Goal: Information Seeking & Learning: Find specific fact

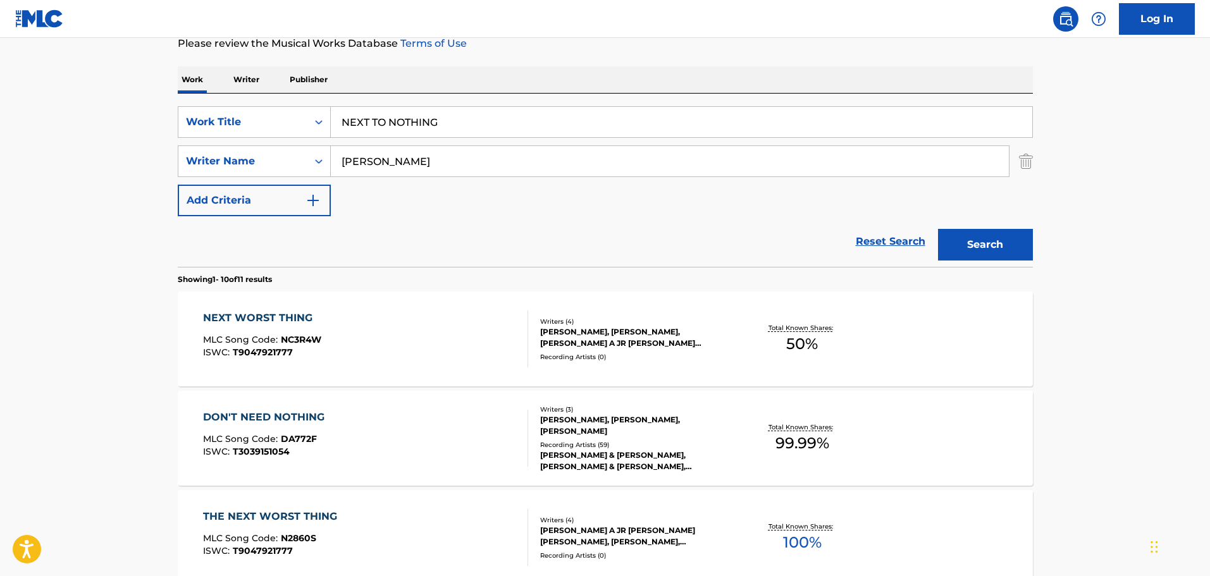
scroll to position [175, 0]
drag, startPoint x: 453, startPoint y: 113, endPoint x: 420, endPoint y: 109, distance: 32.5
click at [420, 109] on input "NEXT TO NOTHING" at bounding box center [681, 122] width 701 height 30
click at [431, 117] on input "NEXT TO NOTHING" at bounding box center [681, 122] width 701 height 30
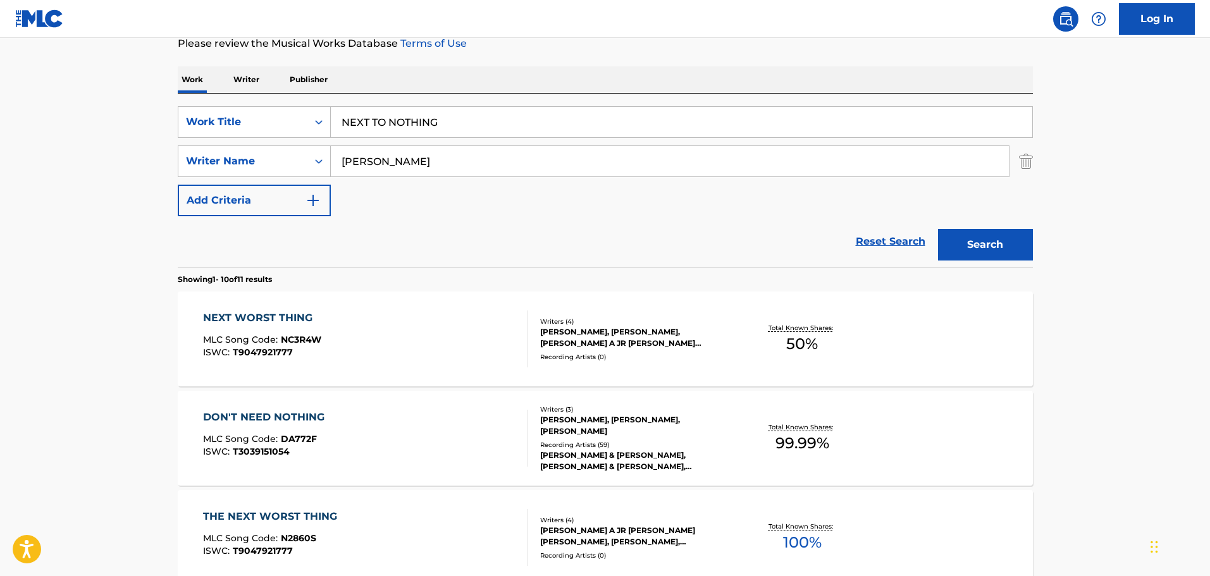
click at [431, 117] on input "NEXT TO NOTHING" at bounding box center [681, 122] width 701 height 30
type input "chaos"
paste input "Decilveo"
type input "Decilveo"
click at [959, 255] on button "Search" at bounding box center [985, 245] width 95 height 32
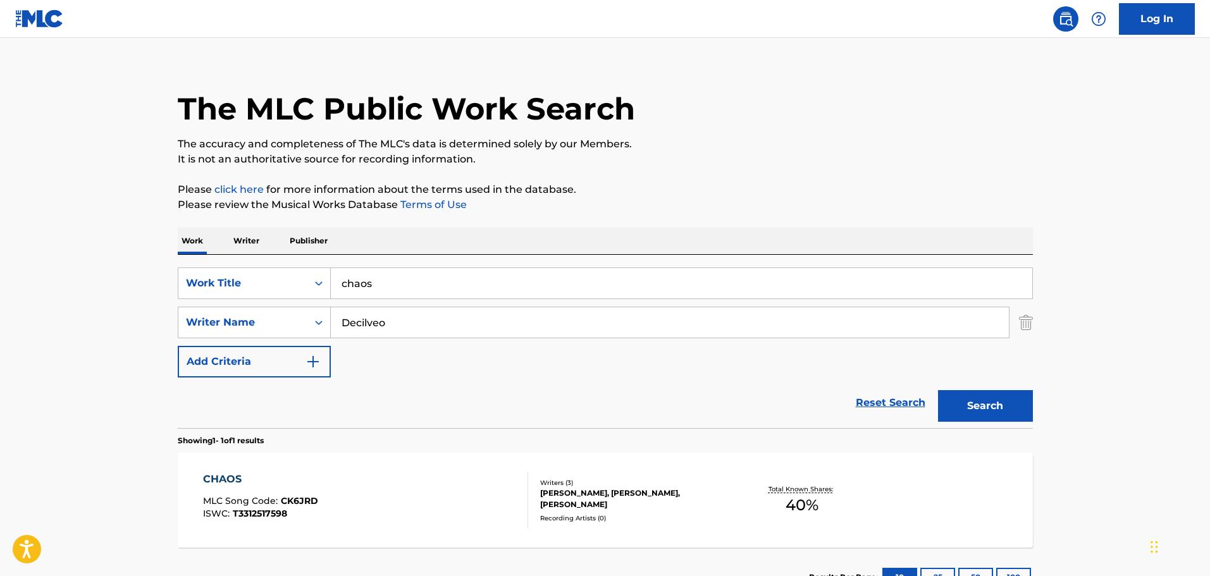
scroll to position [112, 0]
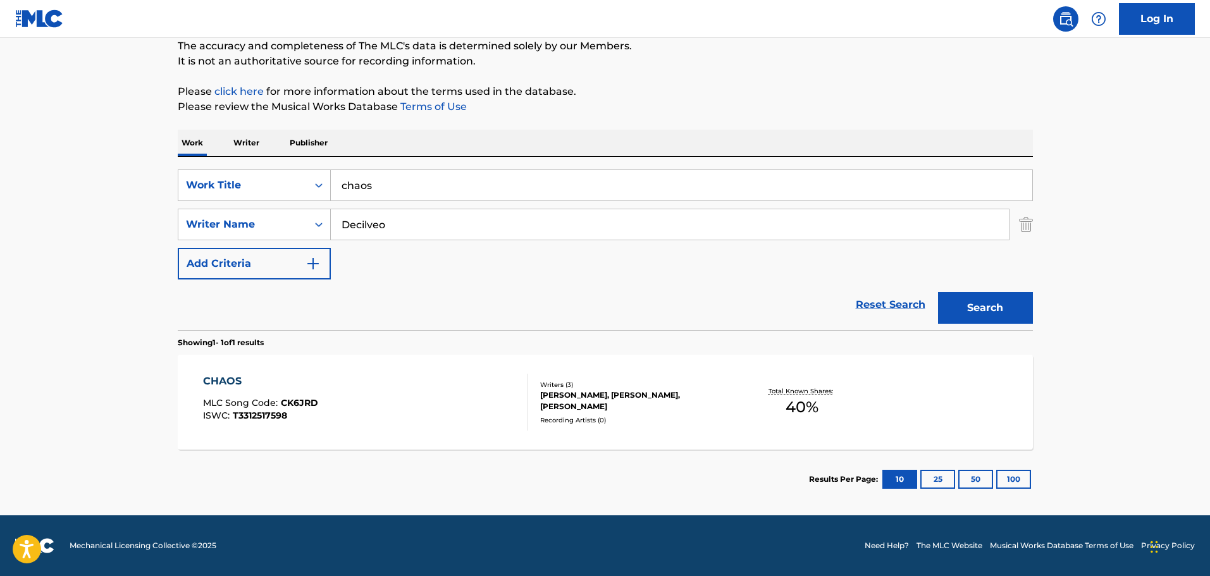
click at [474, 386] on div "CHAOS MLC Song Code : CK6JRD ISWC : T3312517598" at bounding box center [365, 402] width 325 height 57
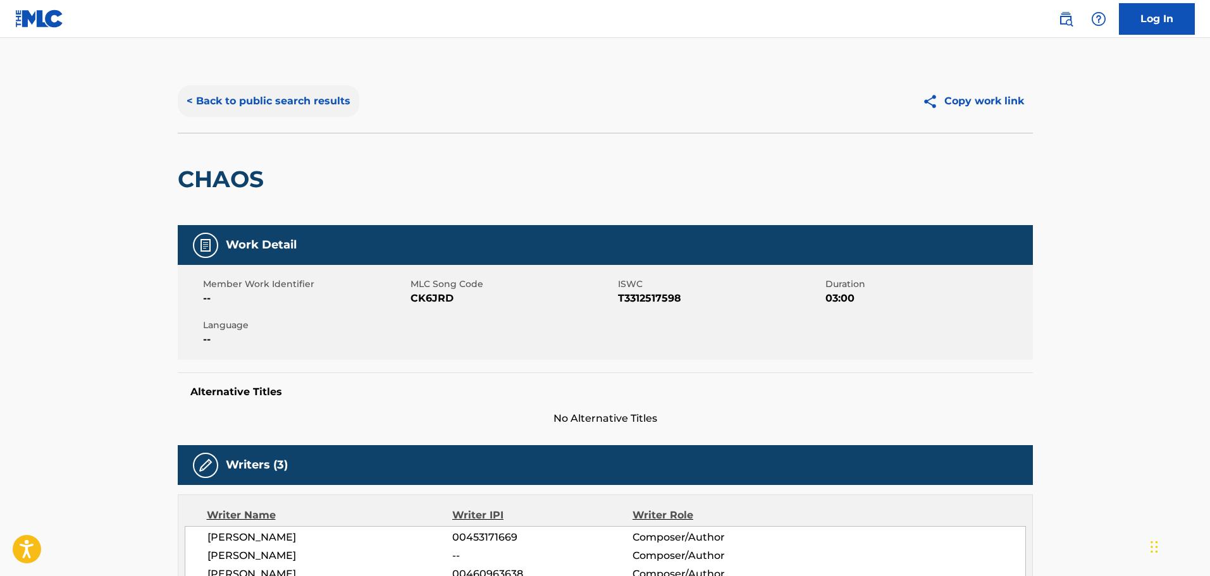
click at [315, 98] on button "< Back to public search results" at bounding box center [268, 101] width 181 height 32
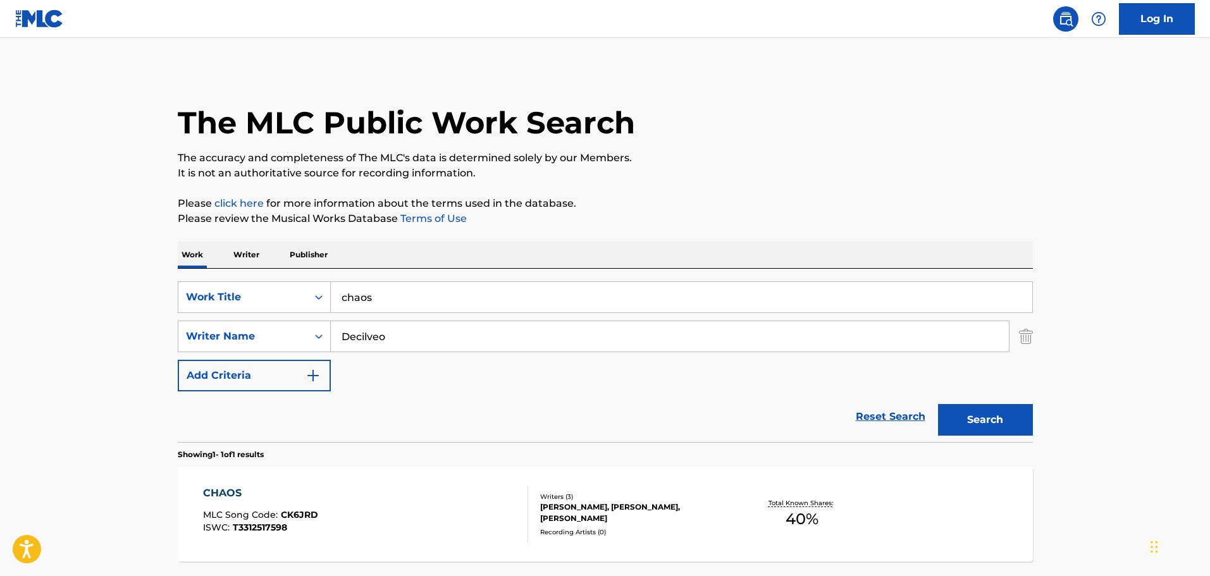
scroll to position [40, 0]
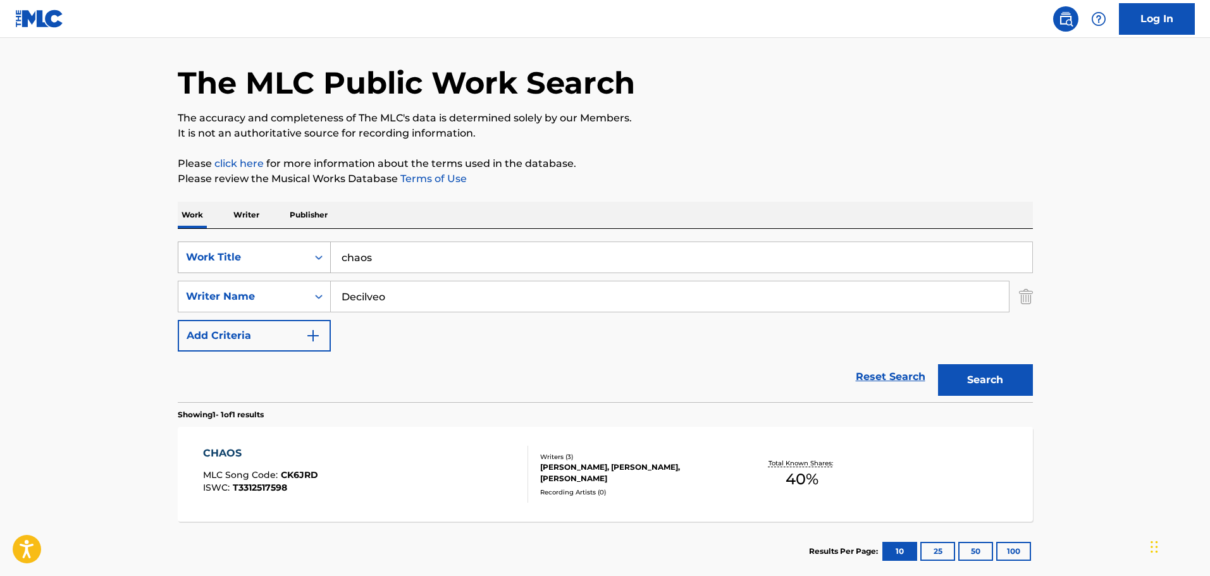
drag, startPoint x: 470, startPoint y: 267, endPoint x: 286, endPoint y: 264, distance: 184.6
click at [286, 264] on div "SearchWithCriteria65d0eb35-2191-4f26-ae97-6c5655e33e28 Work Title chaos" at bounding box center [605, 258] width 855 height 32
type input "get the hell out of this town"
type input "[PERSON_NAME]"
click at [938, 364] on button "Search" at bounding box center [985, 380] width 95 height 32
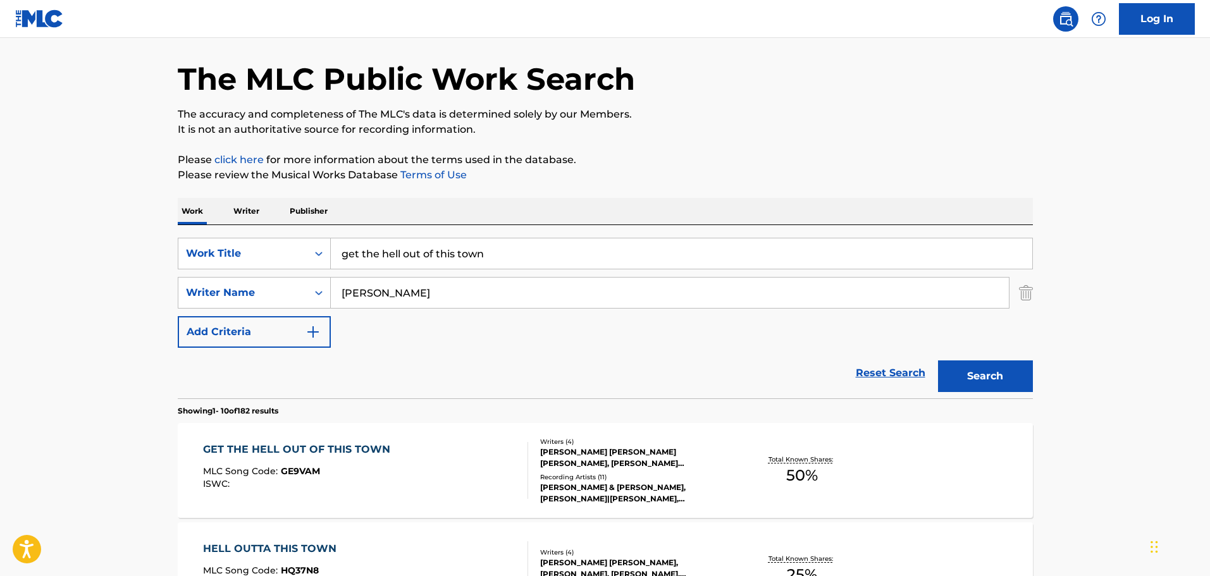
scroll to position [230, 0]
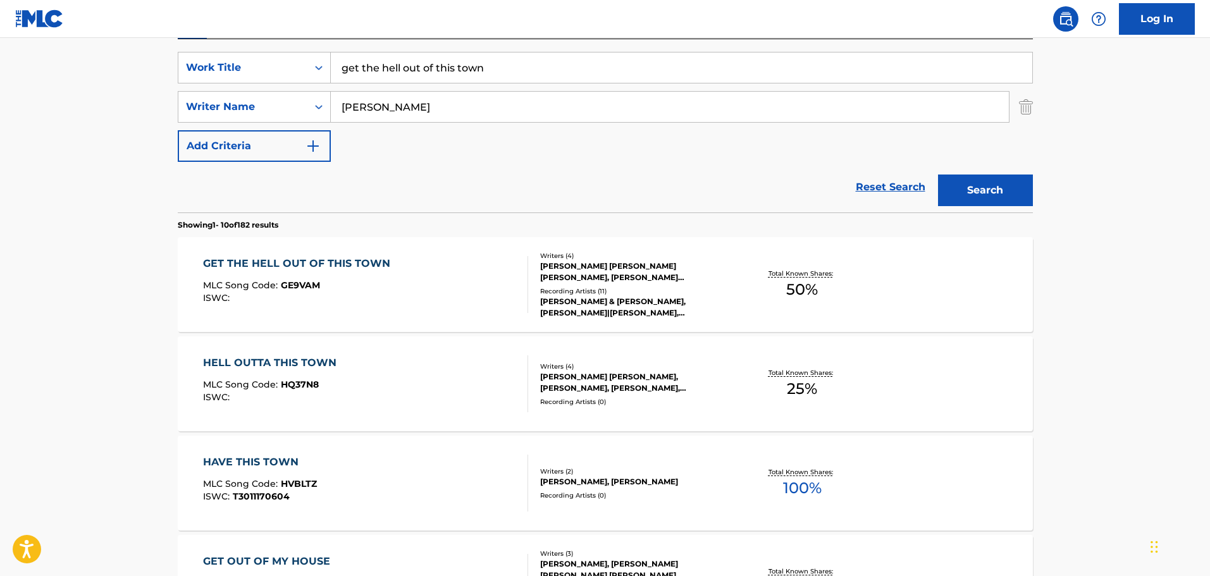
click at [415, 287] on div "GET THE HELL OUT OF THIS TOWN MLC Song Code : GE9VAM ISWC :" at bounding box center [365, 284] width 325 height 57
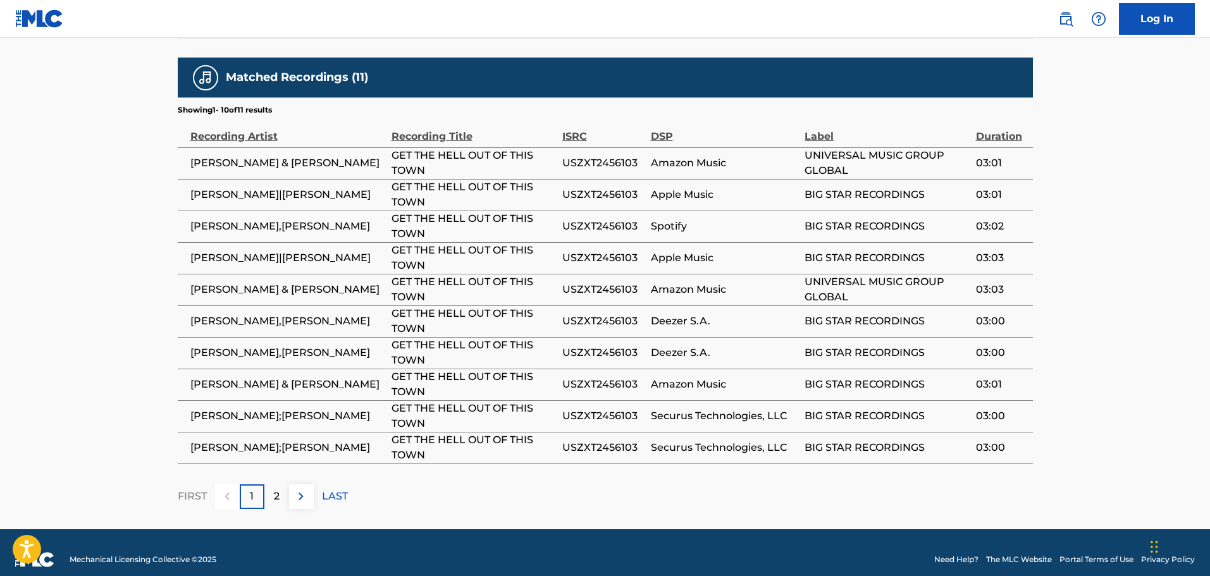
scroll to position [1512, 0]
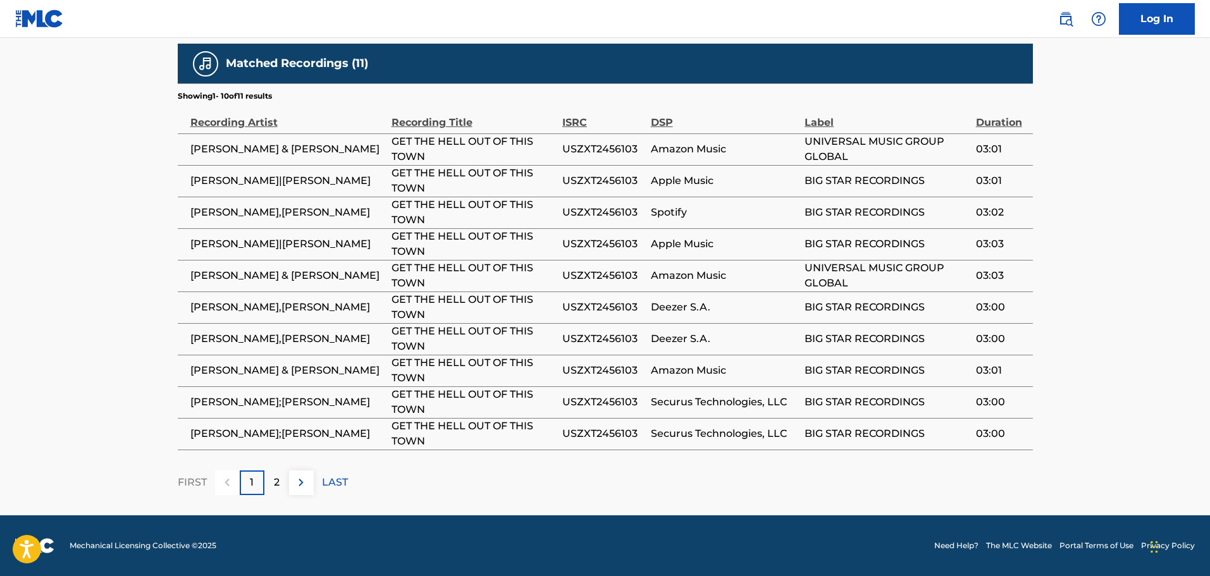
click at [604, 150] on span "USZXT2456103" at bounding box center [603, 149] width 82 height 15
copy span "USZXT2456103"
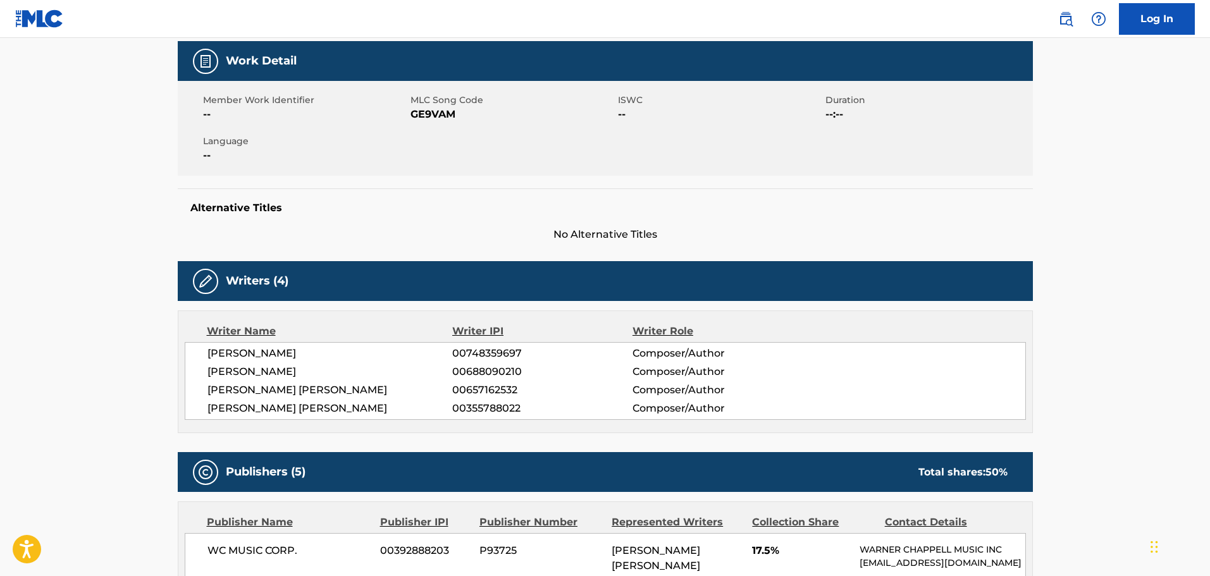
scroll to position [0, 0]
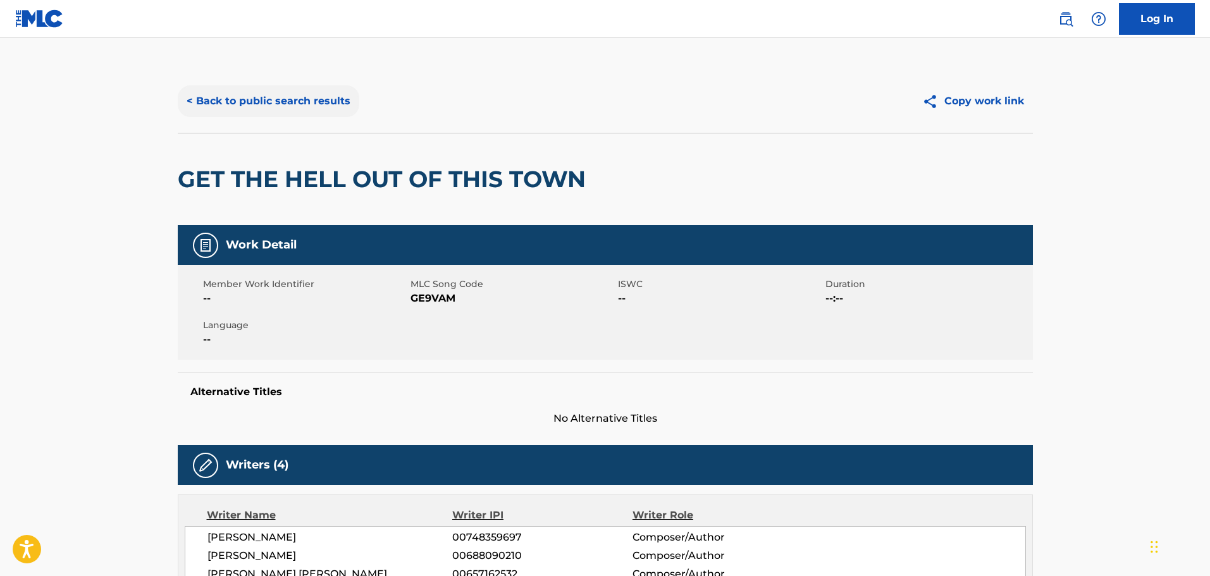
click at [281, 108] on button "< Back to public search results" at bounding box center [268, 101] width 181 height 32
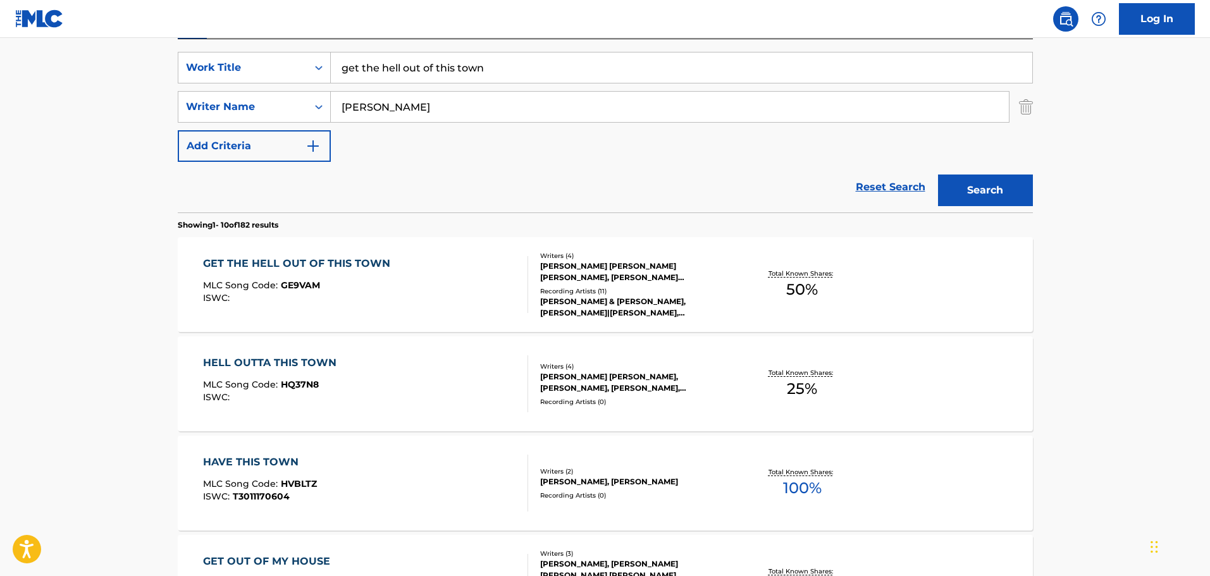
scroll to position [166, 0]
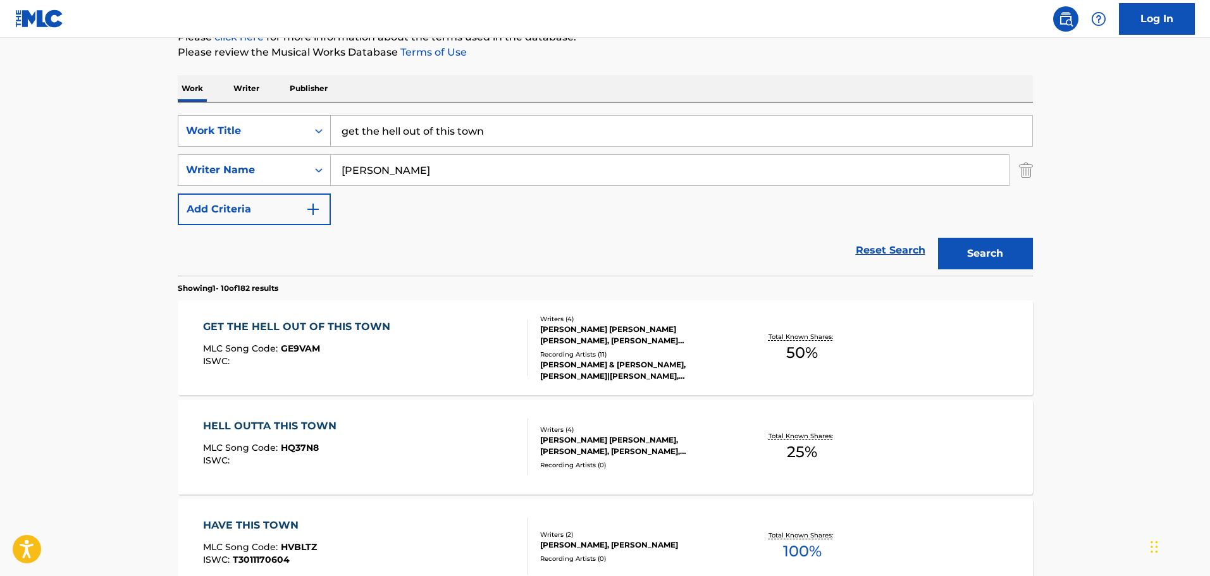
drag, startPoint x: 527, startPoint y: 136, endPoint x: 255, endPoint y: 115, distance: 272.7
click at [255, 115] on div "SearchWithCriteria65d0eb35-2191-4f26-ae97-6c5655e33e28 Work Title get the hell …" at bounding box center [605, 131] width 855 height 32
type input "ALL THIS COWBOY NEEDS"
type input "[PERSON_NAME]"
click at [938, 238] on button "Search" at bounding box center [985, 254] width 95 height 32
